Goal: Communication & Community: Connect with others

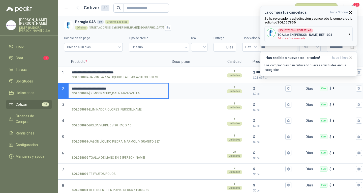
click at [349, 11] on icon "button" at bounding box center [350, 12] width 4 height 4
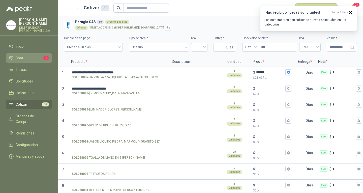
click at [22, 55] on span "Chat" at bounding box center [20, 58] width 8 height 6
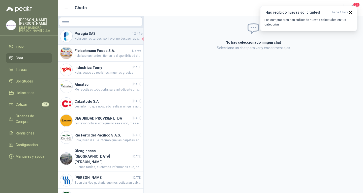
click at [121, 34] on h4 "Perugia SAS" at bounding box center [103, 34] width 57 height 6
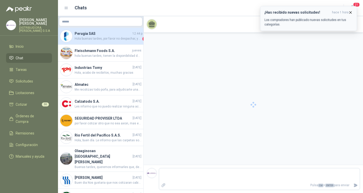
click at [351, 12] on icon "button" at bounding box center [350, 12] width 4 height 4
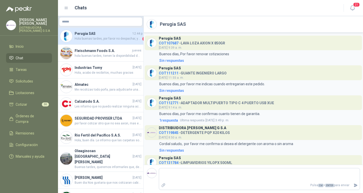
scroll to position [56, 0]
